Goal: Unclear

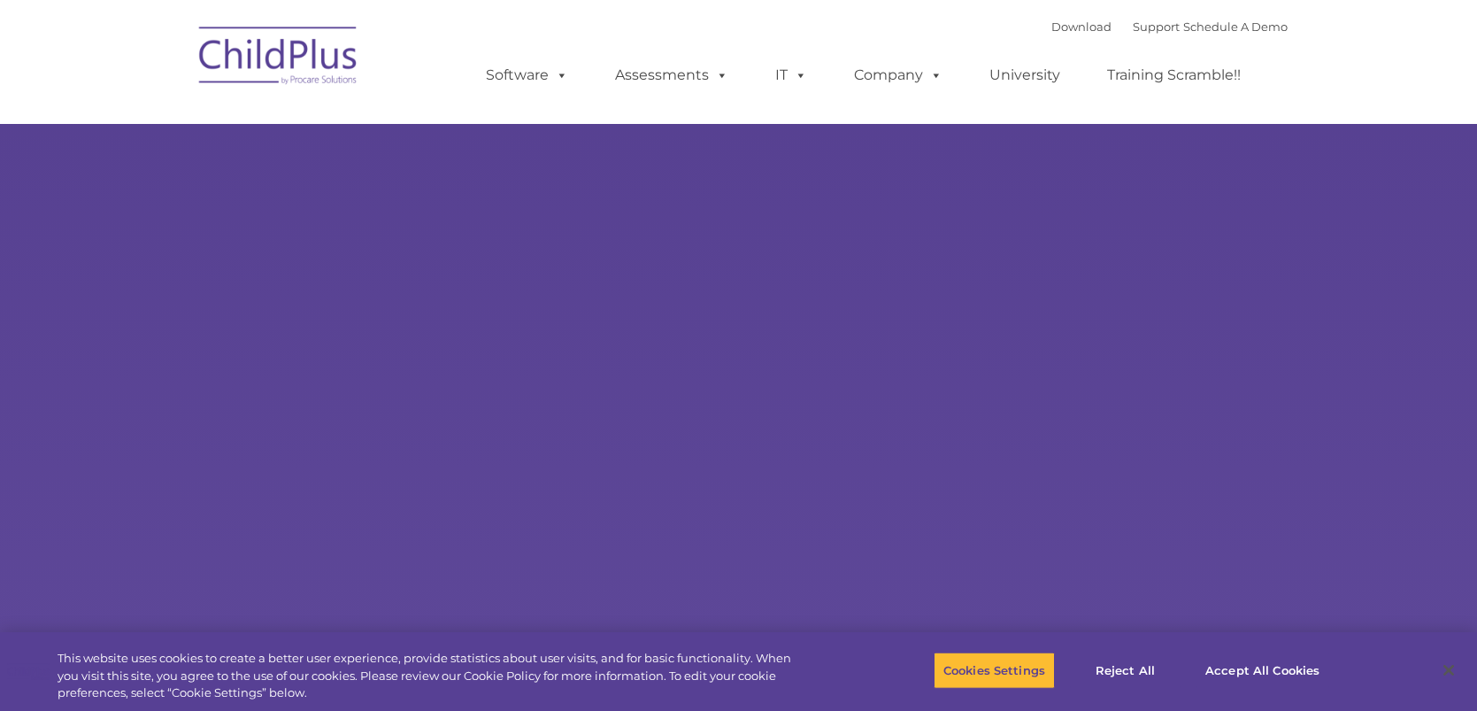
select select "MEDIUM"
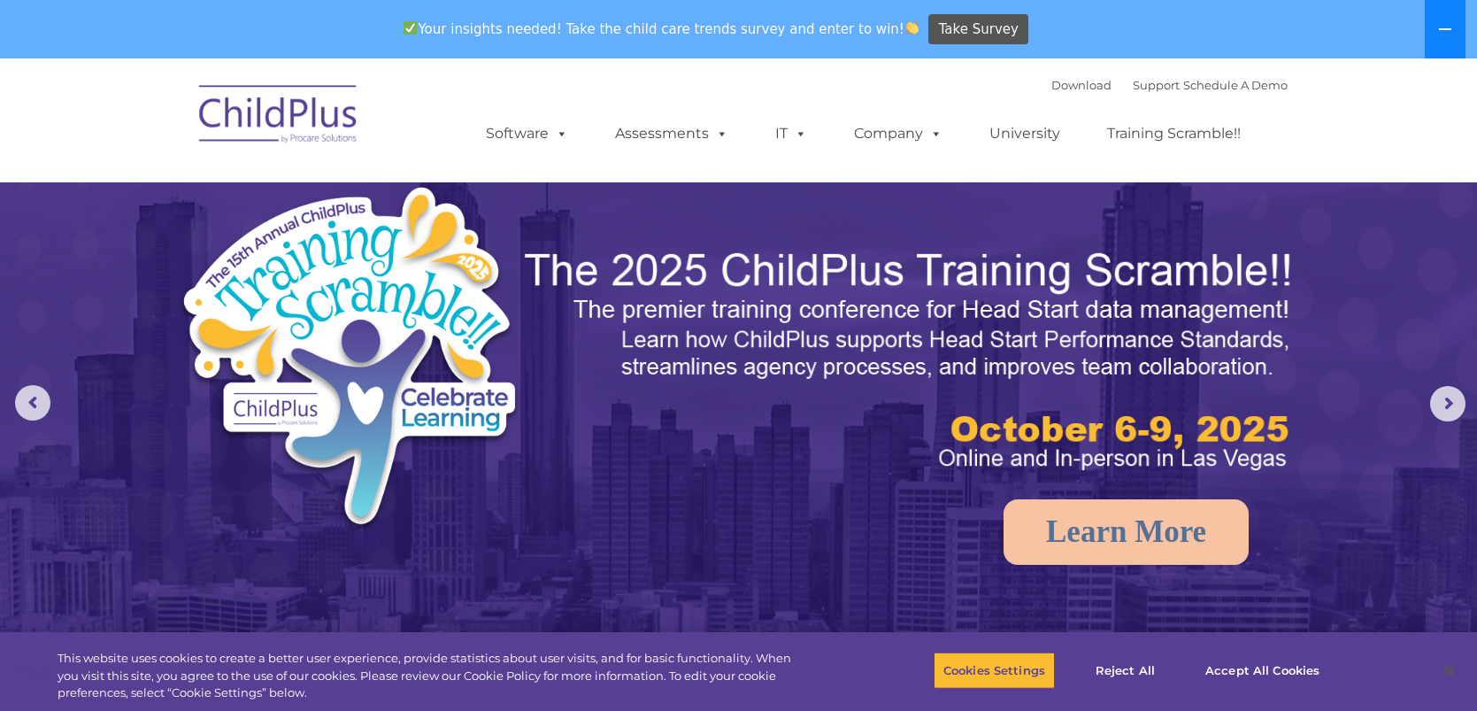
click at [1454, 35] on button at bounding box center [1445, 29] width 41 height 58
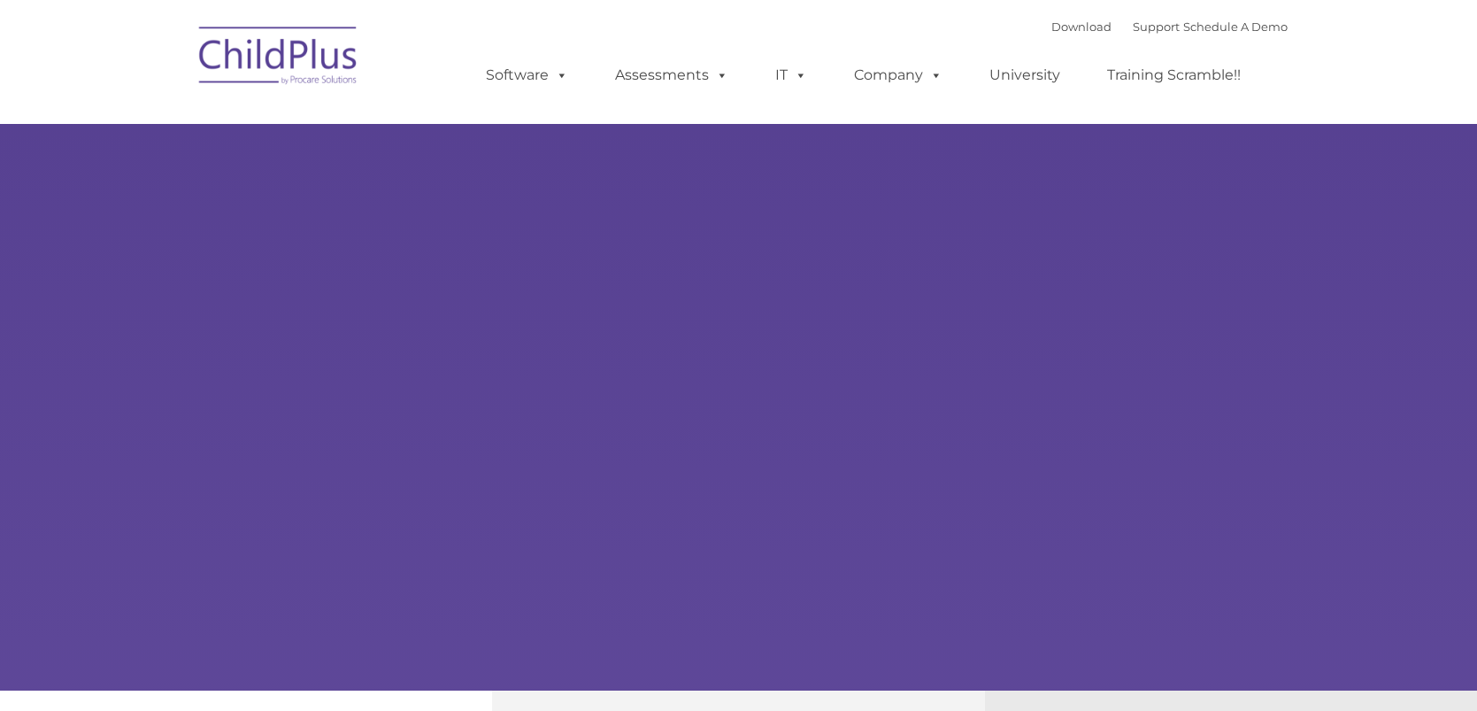
type input ""
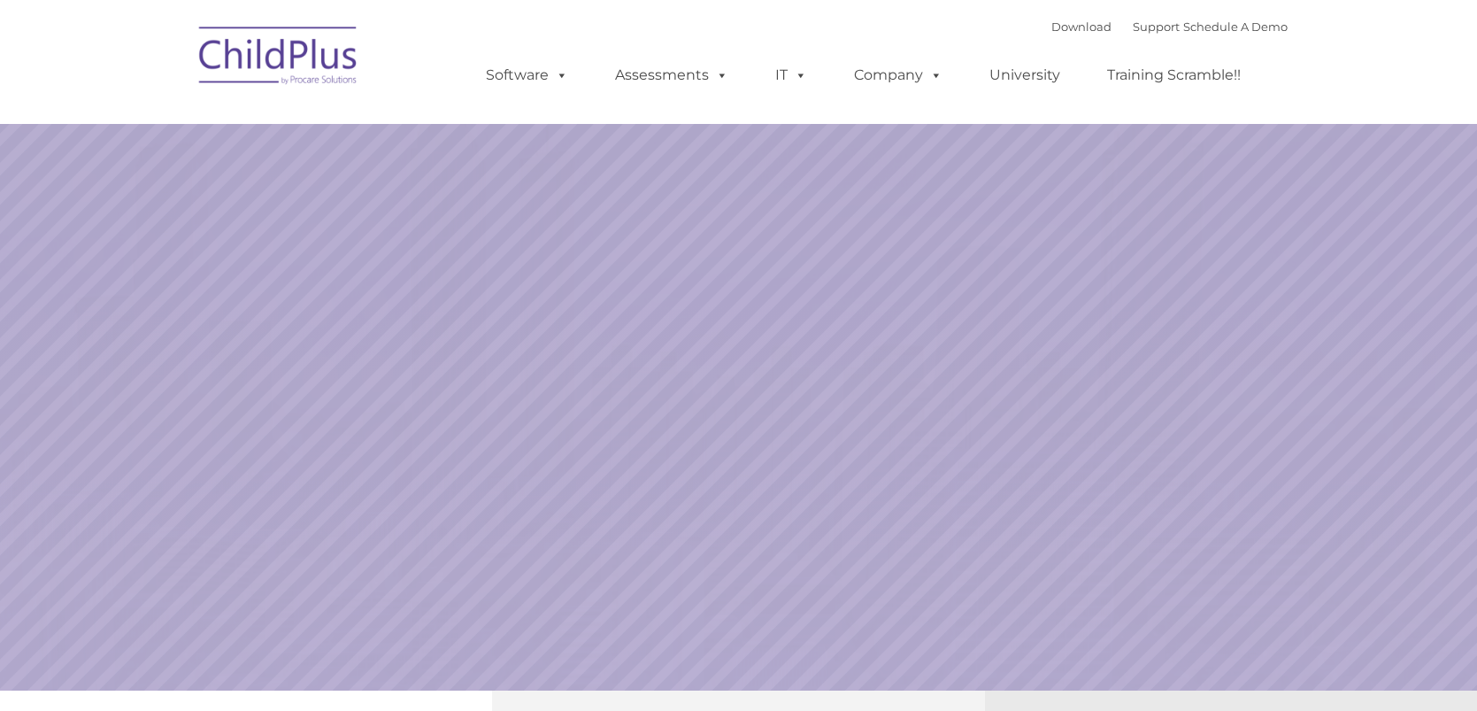
select select "MEDIUM"
